Goal: Task Accomplishment & Management: Manage account settings

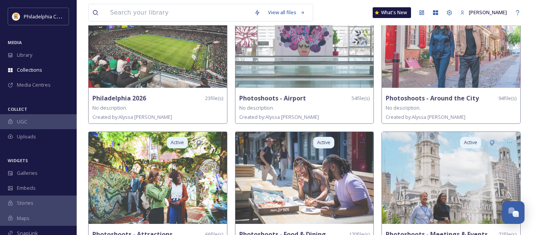
scroll to position [224, 0]
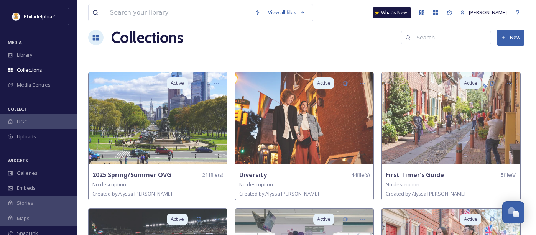
scroll to position [7, 0]
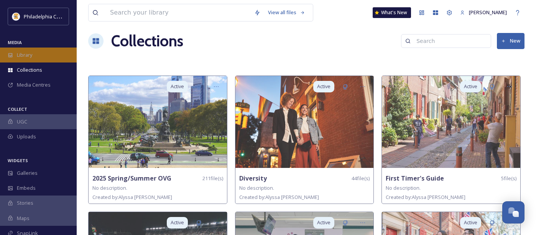
click at [28, 52] on span "Library" at bounding box center [24, 54] width 15 height 7
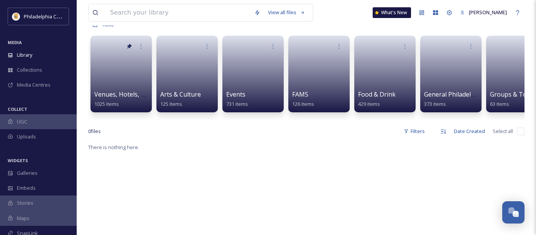
scroll to position [63, 0]
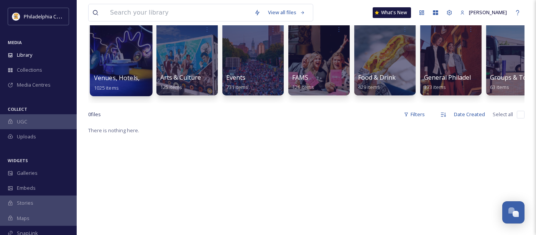
click at [95, 57] on div at bounding box center [121, 57] width 63 height 78
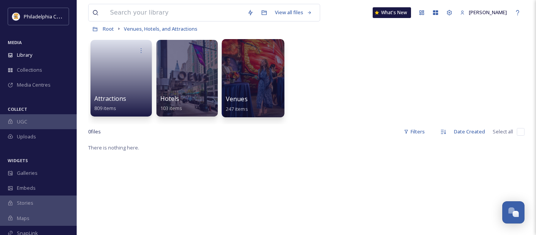
scroll to position [53, 0]
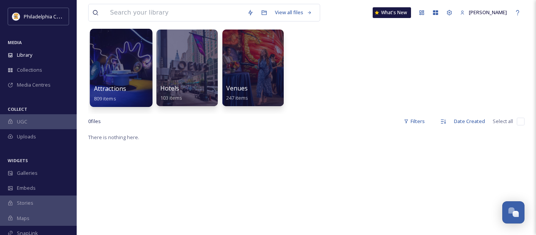
click at [124, 58] on div at bounding box center [121, 68] width 63 height 78
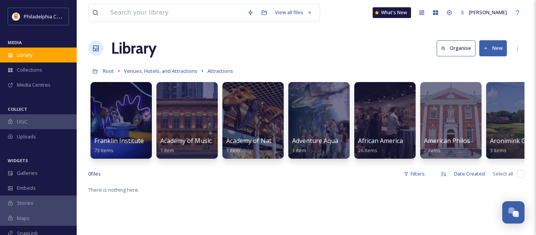
click at [28, 53] on span "Library" at bounding box center [24, 54] width 15 height 7
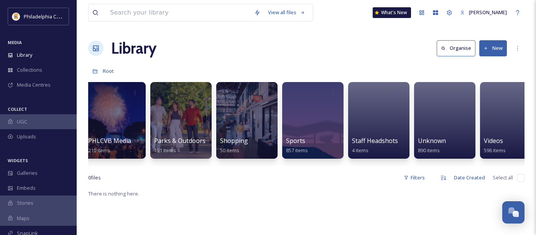
scroll to position [0, 553]
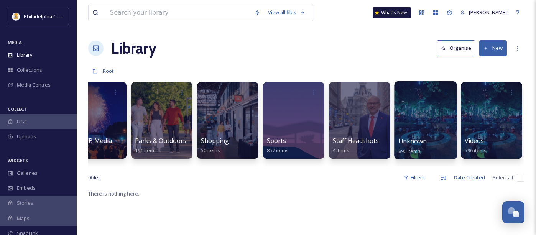
click at [444, 128] on div at bounding box center [425, 120] width 63 height 78
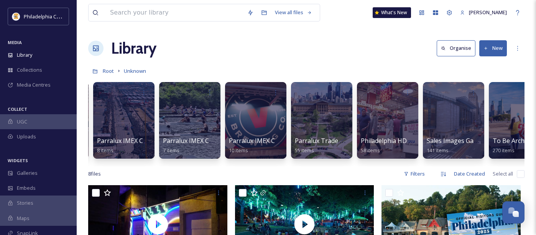
scroll to position [0, 729]
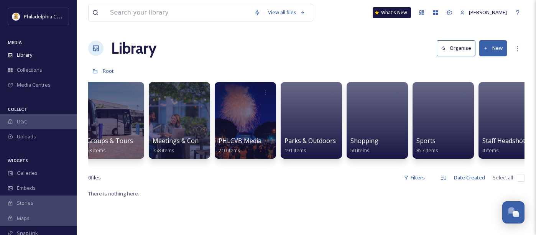
scroll to position [0, 553]
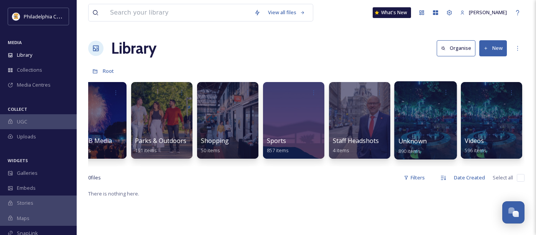
click at [409, 122] on div at bounding box center [425, 120] width 63 height 78
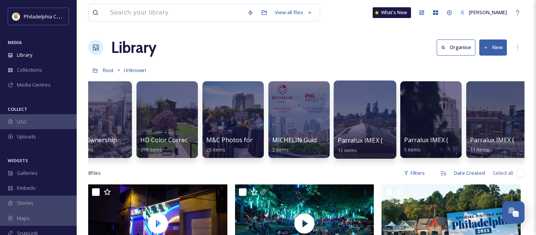
scroll to position [0, 60]
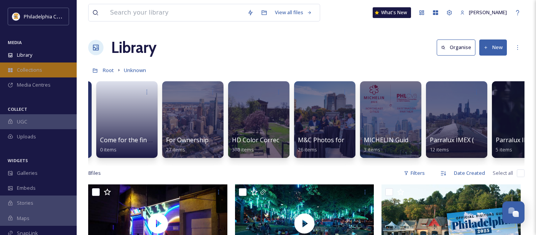
click at [41, 70] on span "Collections" at bounding box center [29, 69] width 25 height 7
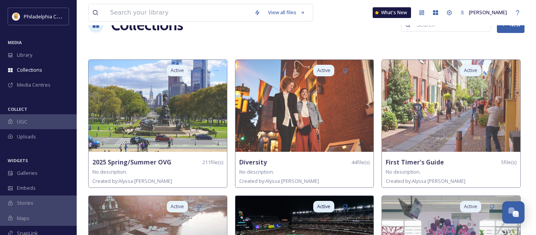
scroll to position [16, 0]
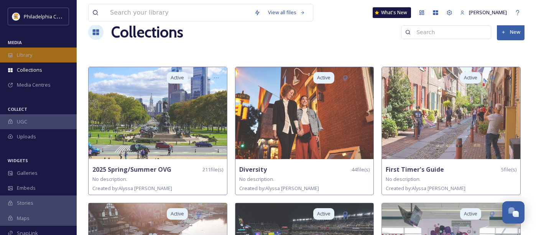
click at [20, 53] on span "Library" at bounding box center [24, 54] width 15 height 7
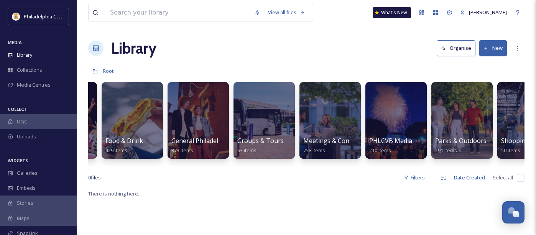
scroll to position [0, 553]
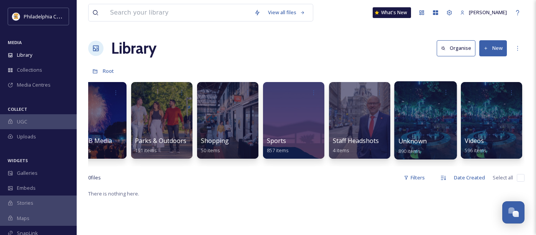
click at [404, 146] on div "Unknown 890 items" at bounding box center [426, 146] width 55 height 19
click at [419, 116] on div at bounding box center [425, 120] width 63 height 78
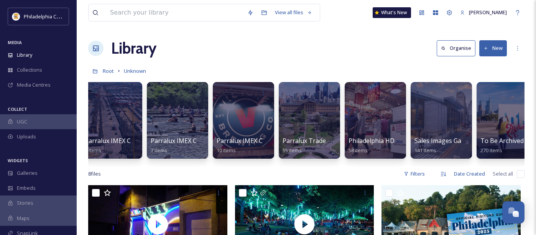
scroll to position [0, 751]
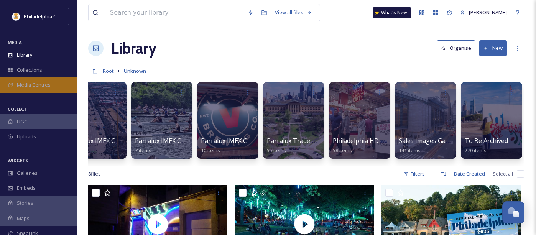
click at [43, 89] on span "Media Centres" at bounding box center [34, 84] width 34 height 7
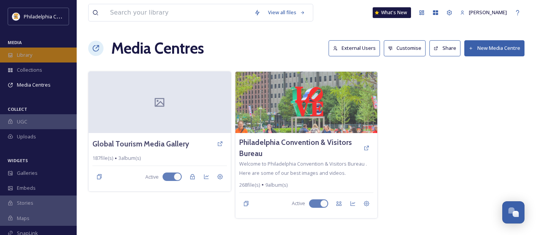
click at [31, 53] on span "Library" at bounding box center [24, 54] width 15 height 7
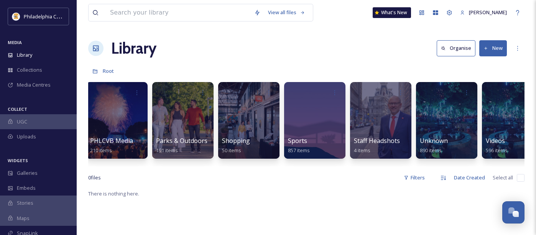
scroll to position [0, 553]
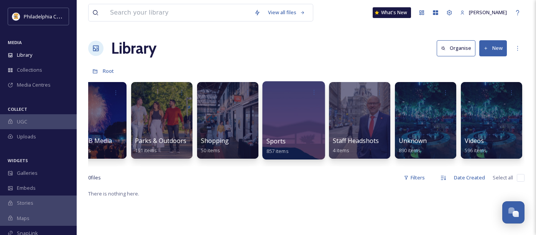
click at [295, 120] on div at bounding box center [293, 120] width 63 height 78
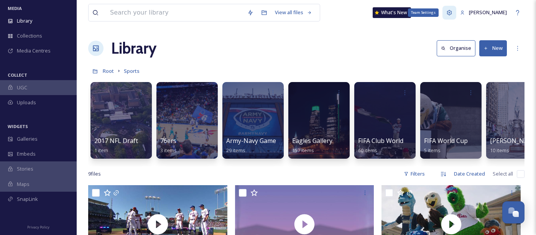
click at [448, 12] on icon at bounding box center [449, 12] width 5 height 5
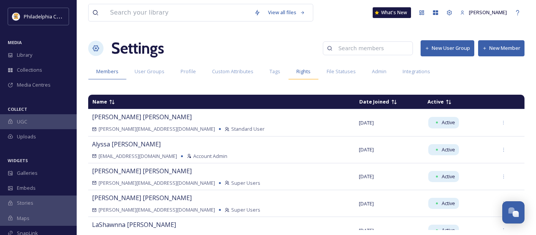
click at [305, 73] on span "Rights" at bounding box center [303, 71] width 14 height 7
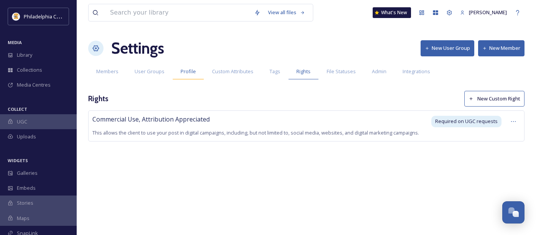
click at [190, 71] on span "Profile" at bounding box center [188, 71] width 15 height 7
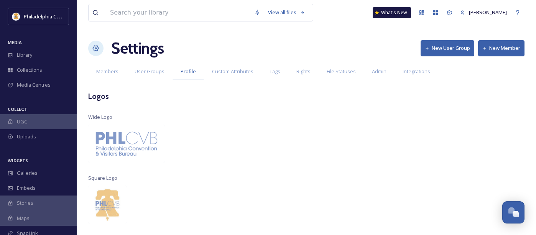
click at [38, 44] on div "MEDIA" at bounding box center [38, 43] width 77 height 10
click at [38, 48] on div "Library" at bounding box center [38, 55] width 77 height 15
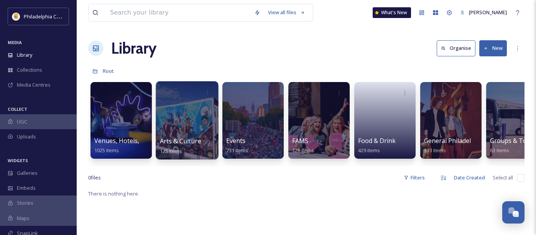
click at [171, 126] on div at bounding box center [187, 120] width 63 height 78
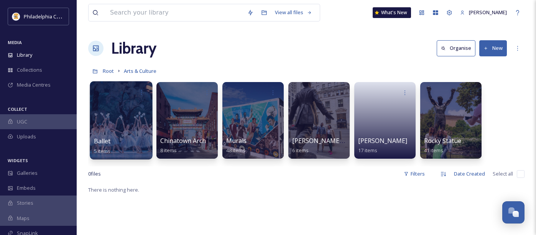
click at [114, 127] on div at bounding box center [121, 120] width 63 height 78
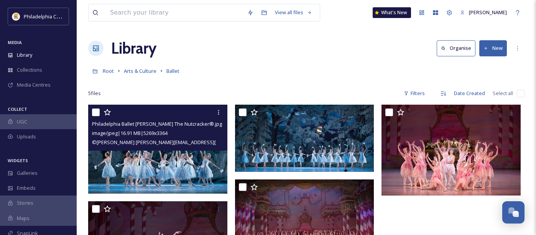
click at [129, 163] on img at bounding box center [157, 149] width 139 height 89
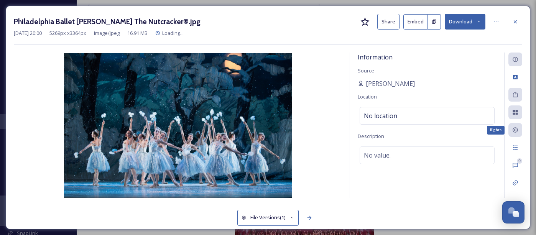
click at [516, 131] on icon at bounding box center [515, 130] width 6 height 6
click at [515, 131] on icon at bounding box center [515, 130] width 5 height 5
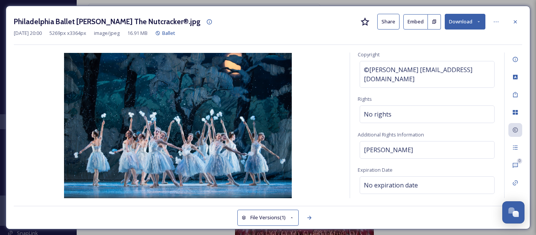
scroll to position [60, 0]
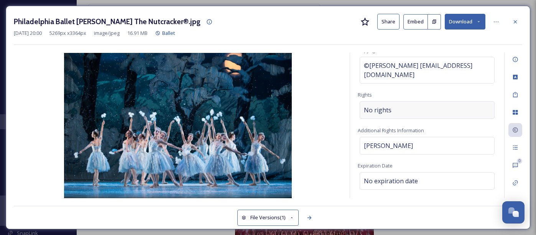
click at [397, 114] on div "No rights" at bounding box center [427, 110] width 135 height 18
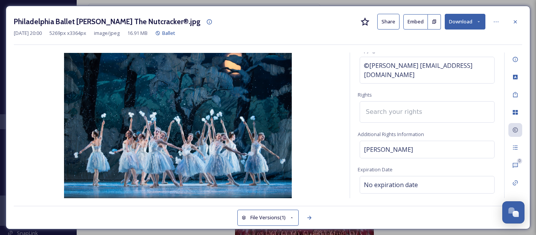
click at [395, 107] on input at bounding box center [404, 112] width 84 height 17
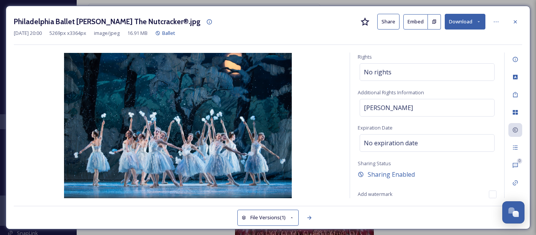
scroll to position [98, 0]
click at [390, 125] on span "Expiration Date" at bounding box center [375, 127] width 35 height 7
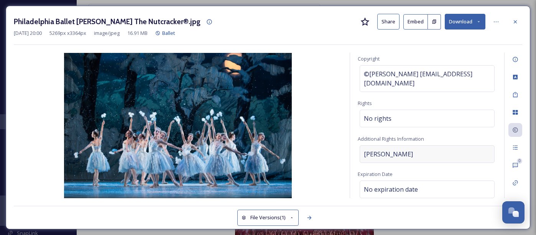
scroll to position [50, 0]
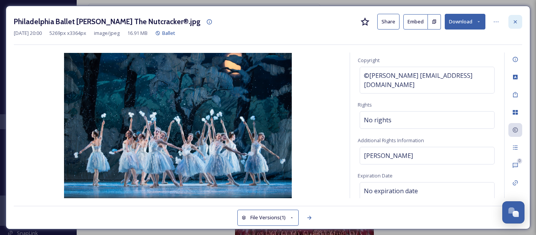
click at [517, 22] on icon at bounding box center [515, 22] width 6 height 6
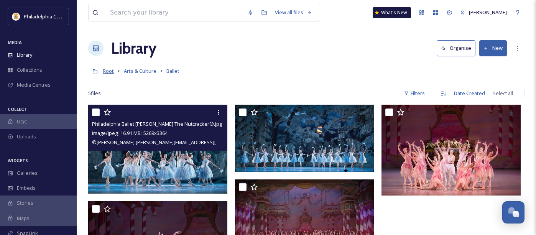
click at [112, 71] on span "Root" at bounding box center [108, 71] width 11 height 7
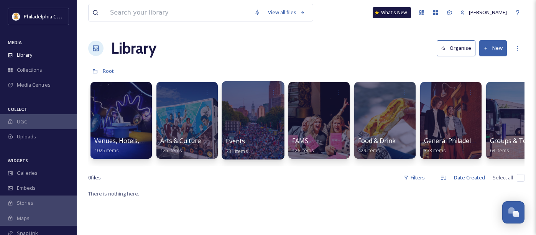
click at [257, 117] on div at bounding box center [253, 120] width 63 height 78
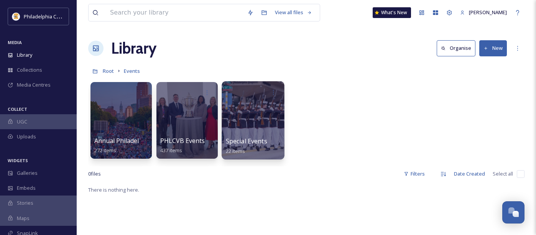
click at [242, 115] on div at bounding box center [253, 120] width 63 height 78
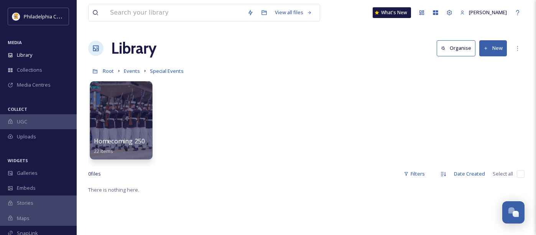
click at [132, 133] on div at bounding box center [121, 120] width 63 height 78
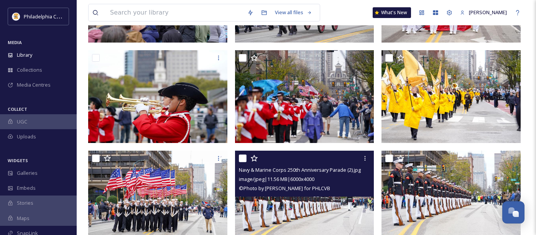
scroll to position [557, 0]
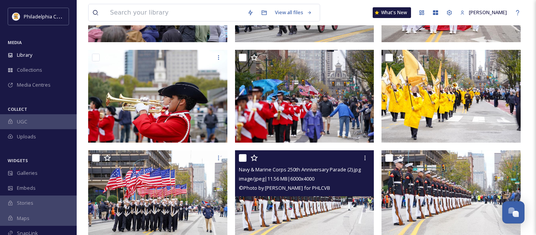
click at [310, 207] on img at bounding box center [304, 196] width 139 height 93
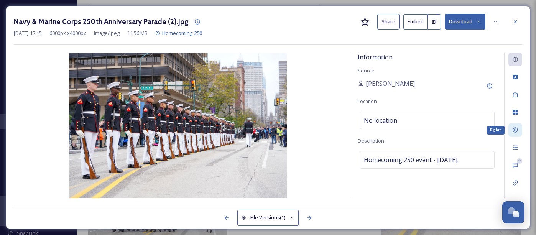
click at [515, 127] on icon at bounding box center [515, 130] width 6 height 6
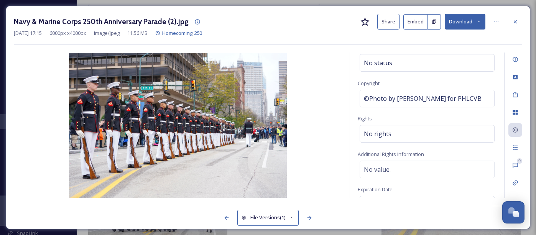
scroll to position [28, 0]
click at [404, 99] on span "©Photo by J. Ryan for PHLCVB" at bounding box center [423, 98] width 118 height 9
click at [412, 115] on div "Rights Status No status Copyright ©Photo by J. Ryan for PHLCVB Rights No rights…" at bounding box center [427, 126] width 154 height 146
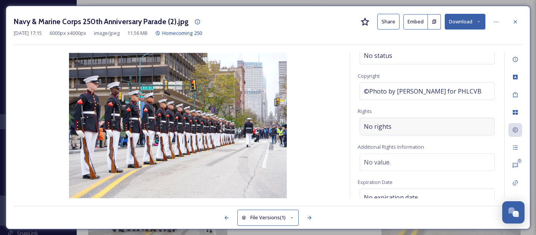
scroll to position [35, 0]
click at [394, 125] on div "No rights" at bounding box center [427, 126] width 135 height 18
click at [404, 127] on input at bounding box center [404, 127] width 84 height 17
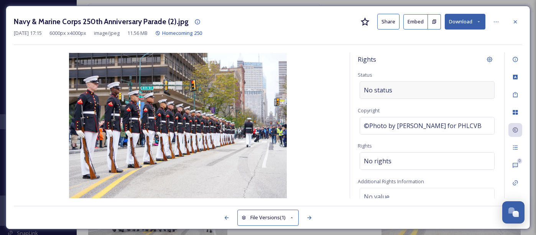
click at [383, 93] on span "No status" at bounding box center [378, 90] width 28 height 9
click at [389, 93] on input at bounding box center [402, 90] width 84 height 17
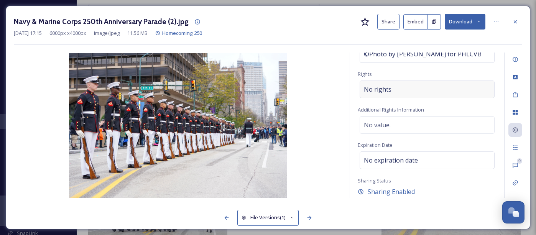
scroll to position [89, 0]
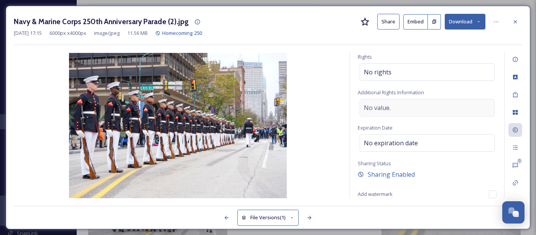
click at [385, 111] on span "No value." at bounding box center [377, 107] width 27 height 9
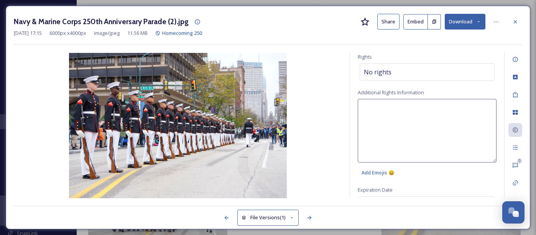
click at [381, 109] on textarea at bounding box center [427, 131] width 139 height 64
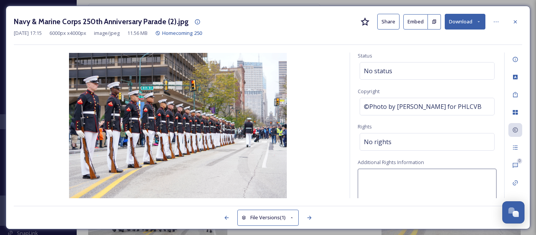
scroll to position [20, 0]
click at [405, 185] on textarea at bounding box center [427, 200] width 139 height 64
click at [517, 20] on icon at bounding box center [515, 21] width 3 height 3
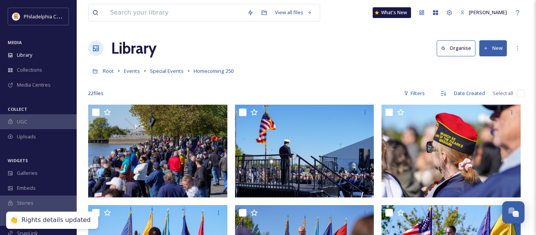
click at [522, 92] on input "checkbox" at bounding box center [521, 94] width 8 height 8
checkbox input "true"
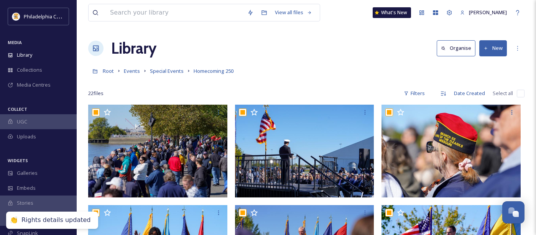
checkbox input "true"
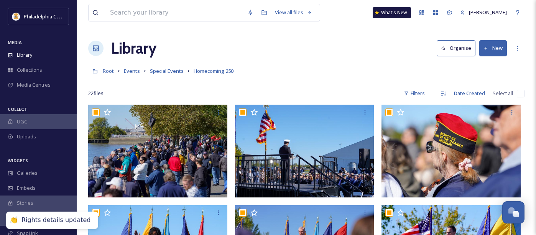
checkbox input "true"
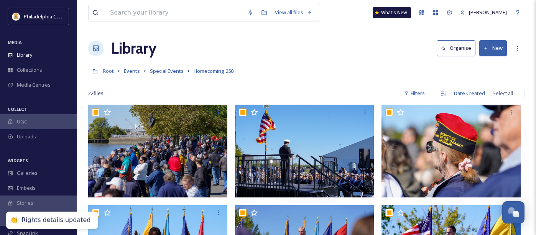
checkbox input "true"
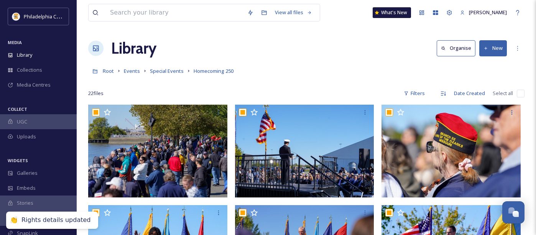
checkbox input "true"
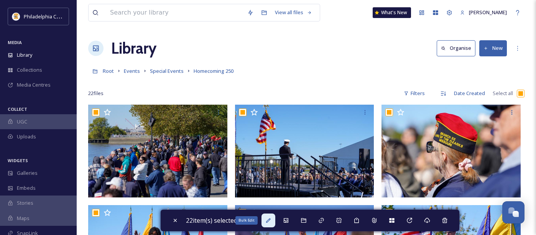
click at [270, 222] on icon at bounding box center [268, 220] width 5 height 5
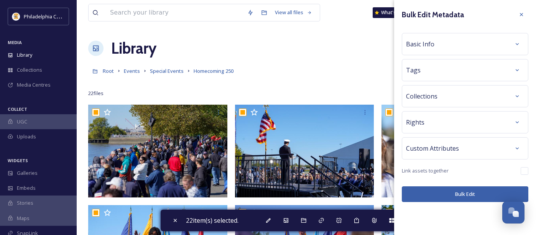
click at [457, 44] on div "Basic Info" at bounding box center [465, 44] width 118 height 14
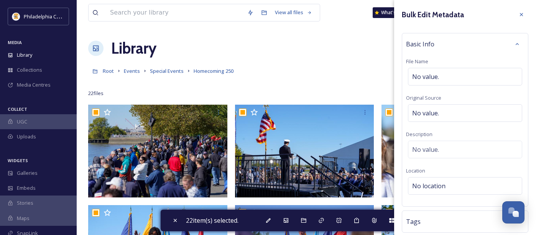
click at [457, 44] on div "Basic Info" at bounding box center [465, 44] width 118 height 14
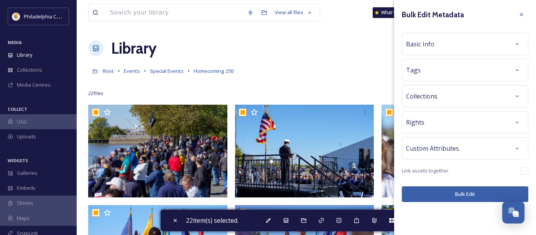
click at [452, 119] on div "Rights" at bounding box center [465, 122] width 118 height 14
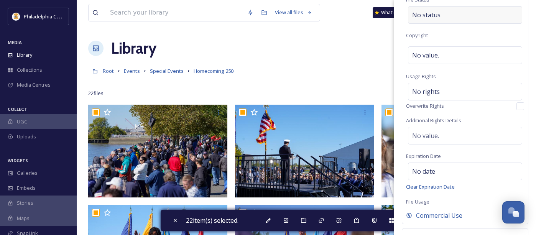
scroll to position [138, 0]
click at [441, 61] on div "No value." at bounding box center [465, 57] width 114 height 18
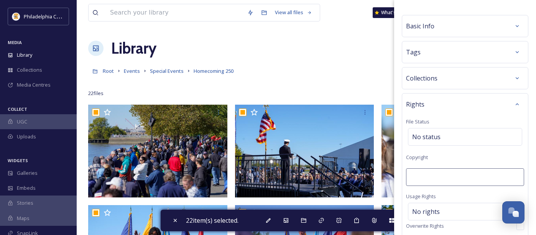
scroll to position [0, 0]
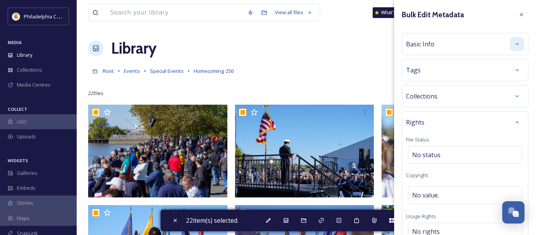
click at [514, 44] on icon at bounding box center [517, 44] width 6 height 6
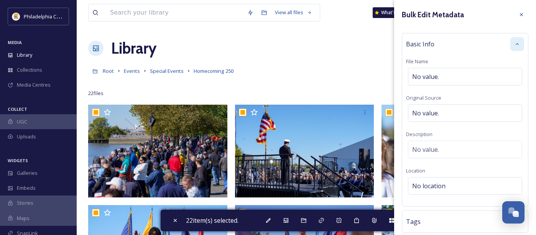
click at [517, 44] on icon at bounding box center [517, 44] width 3 height 2
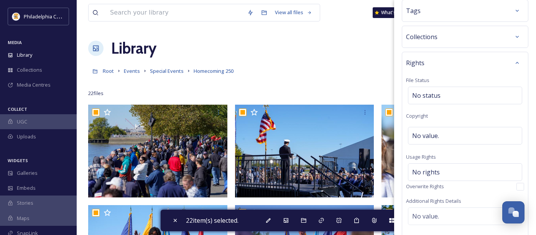
scroll to position [63, 0]
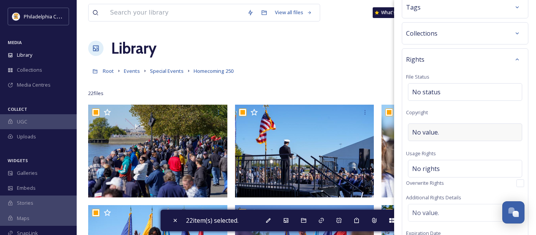
click at [446, 137] on div "No value." at bounding box center [465, 133] width 114 height 18
type input "PHLCVB"
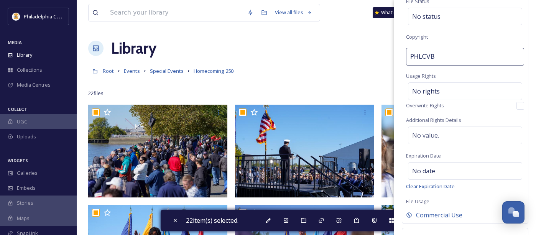
scroll to position [139, 0]
click at [436, 143] on div "No value." at bounding box center [465, 135] width 114 height 18
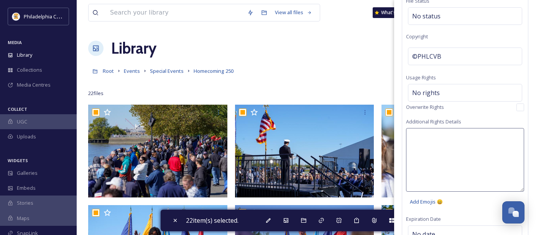
click at [431, 141] on textarea at bounding box center [465, 160] width 118 height 64
type textarea "Photo by John Ryan"
click at [480, 127] on div "Rights File Status No status Copyright ©PHLCVB Usage Rights No rights Overwrite…" at bounding box center [465, 129] width 127 height 315
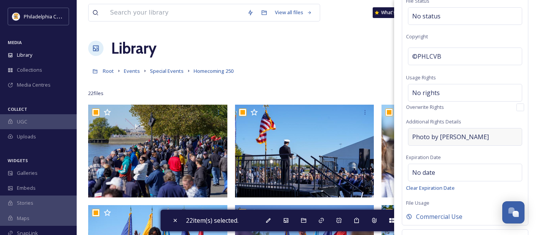
scroll to position [206, 0]
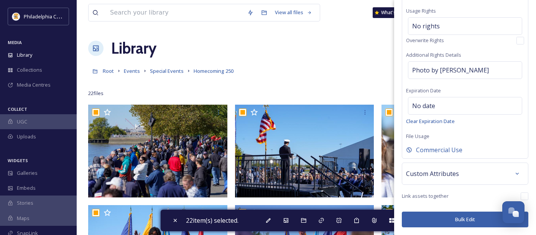
click at [450, 219] on button "Bulk Edit" at bounding box center [465, 220] width 127 height 16
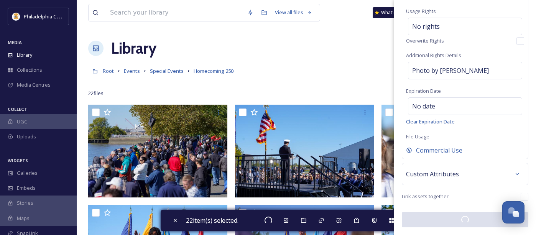
checkbox input "false"
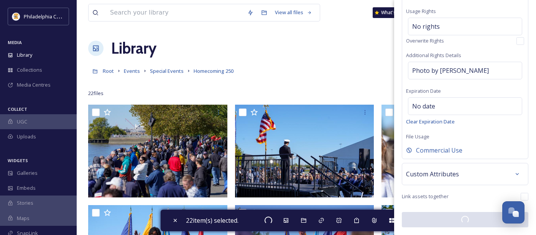
checkbox input "false"
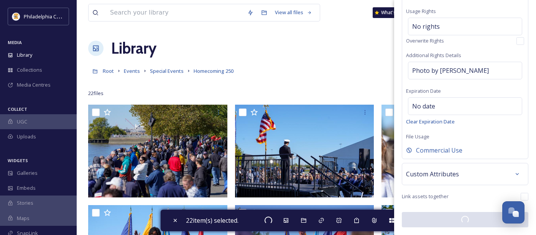
checkbox input "false"
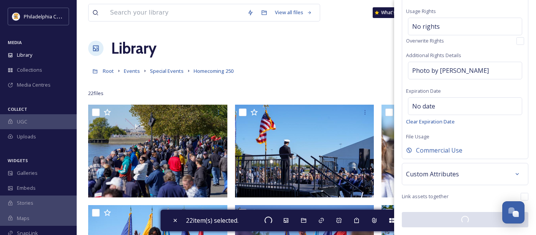
checkbox input "false"
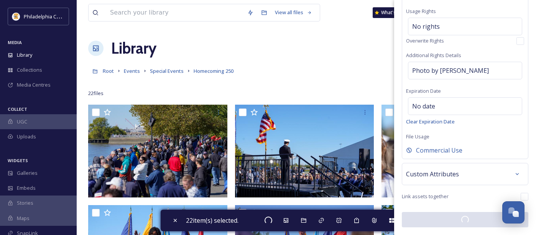
checkbox input "false"
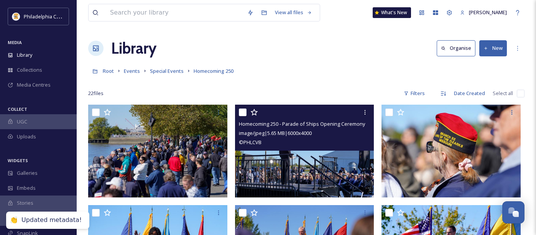
click at [282, 187] on img at bounding box center [304, 151] width 139 height 93
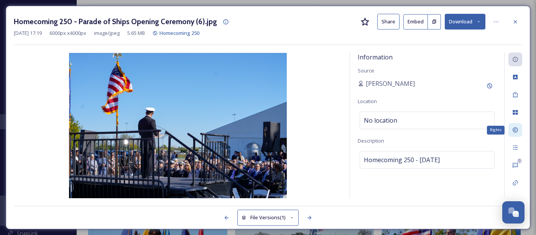
click at [515, 130] on icon at bounding box center [515, 130] width 6 height 6
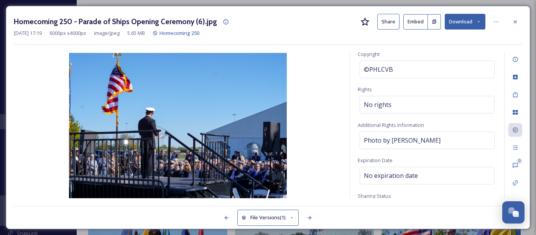
scroll to position [57, 0]
click at [516, 21] on icon at bounding box center [515, 21] width 3 height 3
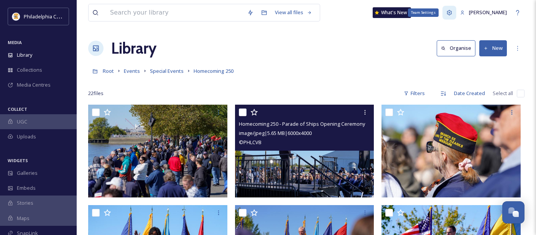
click at [452, 13] on icon at bounding box center [449, 12] width 5 height 5
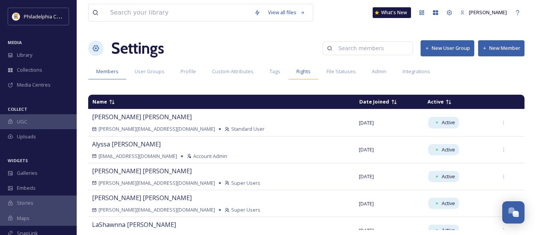
click at [302, 71] on span "Rights" at bounding box center [303, 71] width 14 height 7
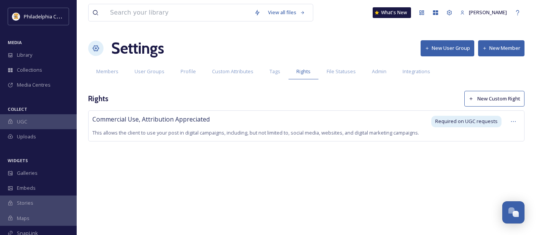
click at [483, 100] on button "New Custom Right" at bounding box center [494, 99] width 60 height 16
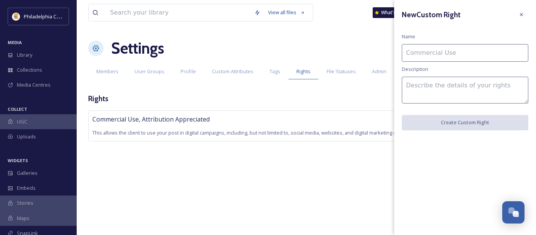
click at [430, 58] on input at bounding box center [465, 53] width 127 height 18
click at [425, 87] on textarea at bounding box center [465, 90] width 127 height 27
click at [420, 51] on input at bounding box center [465, 53] width 127 height 18
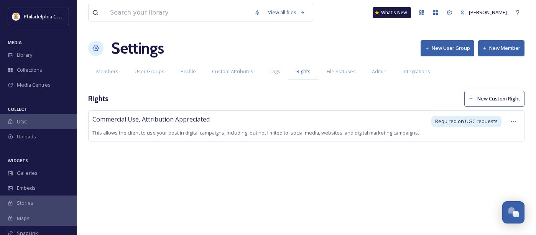
click at [259, 160] on div "Commercial Use, Attribution Appreciated This allows the client to use your post…" at bounding box center [306, 137] width 436 height 54
click at [154, 119] on span "Commercial Use, Attribution Appreciated" at bounding box center [150, 119] width 117 height 8
click at [211, 119] on div "Commercial Use, Attribution Appreciated This allows the client to use your post…" at bounding box center [259, 126] width 334 height 23
drag, startPoint x: 210, startPoint y: 121, endPoint x: 175, endPoint y: 120, distance: 35.7
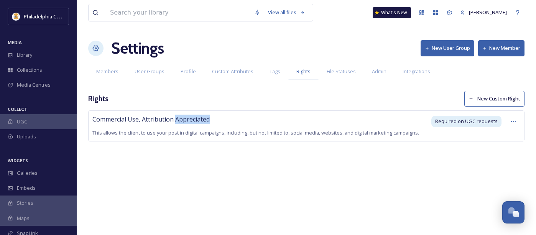
click at [175, 120] on div "Commercial Use, Attribution Appreciated This allows the client to use your post…" at bounding box center [259, 126] width 334 height 23
click at [189, 121] on span "Commercial Use, Attribution Appreciated" at bounding box center [150, 119] width 117 height 8
click at [237, 160] on div "Commercial Use, Attribution Appreciated This allows the client to use your post…" at bounding box center [306, 137] width 436 height 54
click at [209, 113] on div "Commercial Use, Attribution Appreciated This allows the client to use your post…" at bounding box center [306, 125] width 436 height 31
click at [180, 99] on div "Rights New Custom Right" at bounding box center [306, 99] width 436 height 16
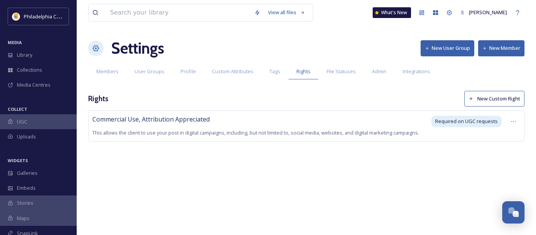
click at [201, 175] on div "View all files What's New Alyssa Kaminski Settings New User Group New Member Me…" at bounding box center [307, 117] width 460 height 235
click at [121, 91] on div "Rights New Custom Right" at bounding box center [306, 99] width 436 height 16
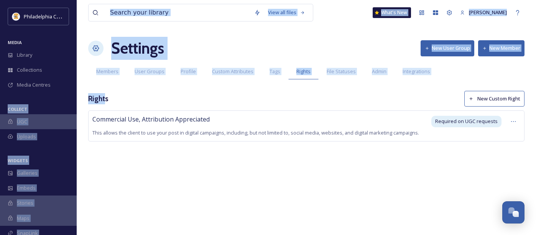
drag, startPoint x: 106, startPoint y: 98, endPoint x: 79, endPoint y: 97, distance: 27.3
click at [77, 97] on div "View all files What's New Alyssa Kaminski Settings New User Group New Member Me…" at bounding box center [307, 117] width 460 height 235
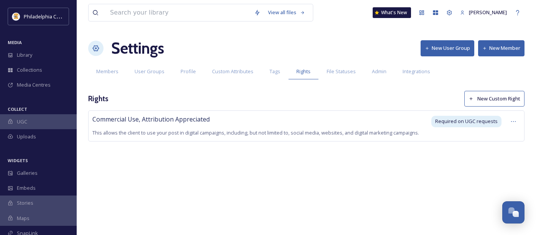
click at [97, 96] on h3 "Rights" at bounding box center [98, 98] width 20 height 11
